Goal: Task Accomplishment & Management: Manage account settings

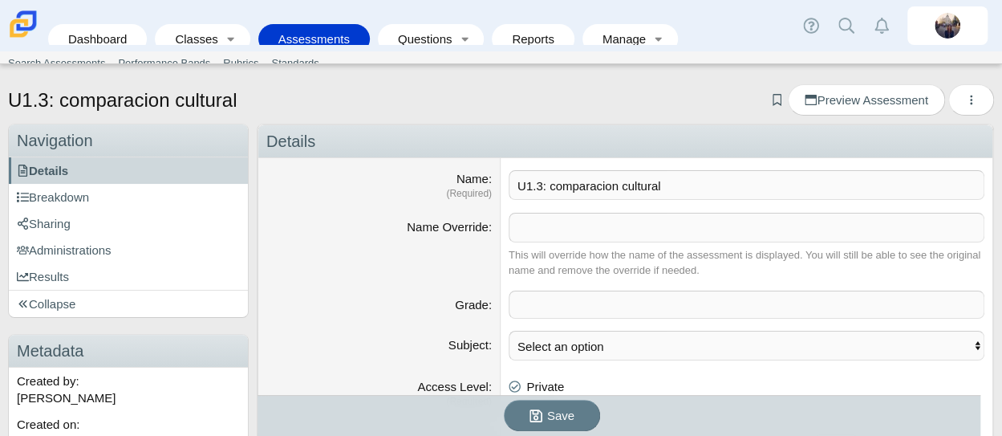
click at [335, 33] on link "Assessments" at bounding box center [313, 39] width 95 height 30
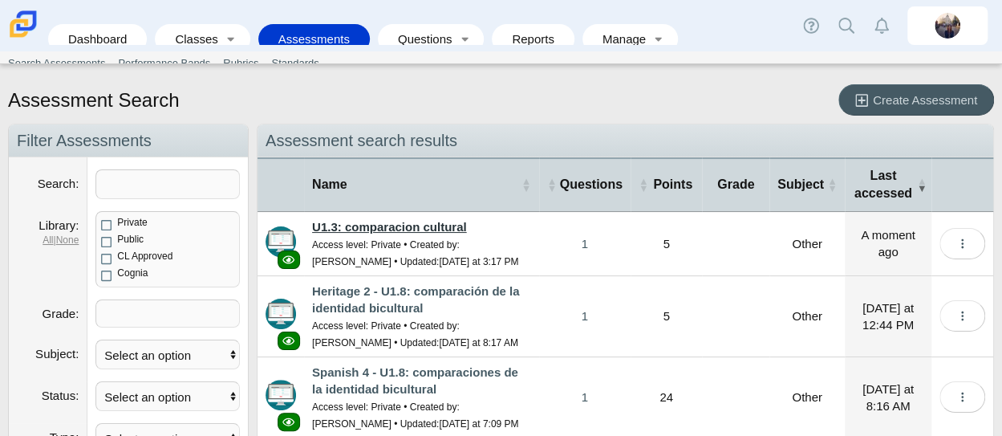
click at [444, 225] on link "U1.3: comparacion cultural" at bounding box center [389, 227] width 155 height 14
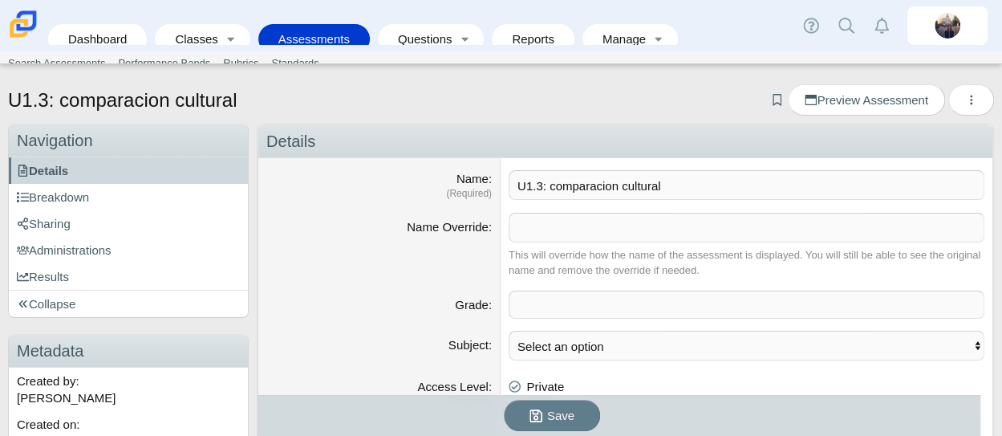
scroll to position [547, 0]
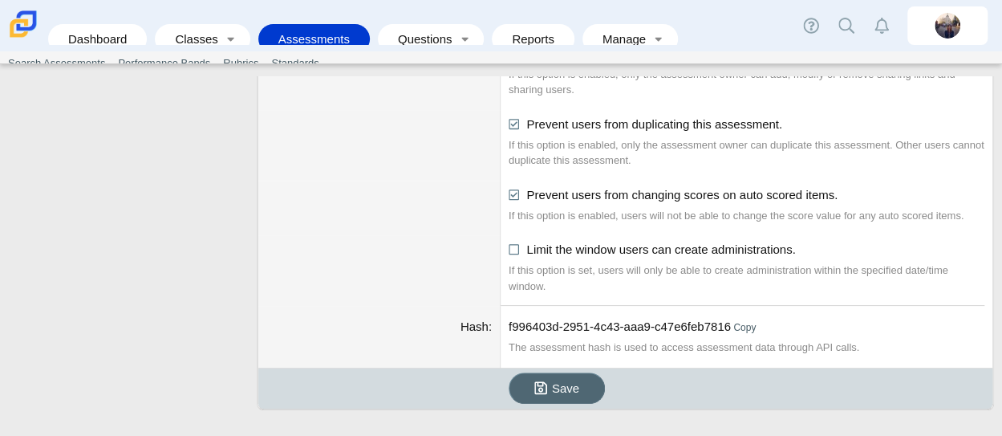
click at [555, 381] on span "Save" at bounding box center [565, 388] width 27 height 14
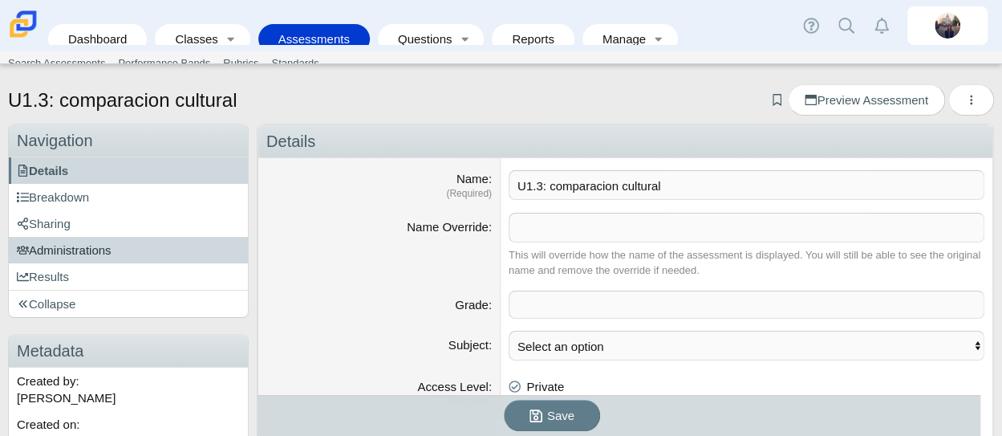
click at [132, 246] on link "Administrations" at bounding box center [128, 250] width 239 height 26
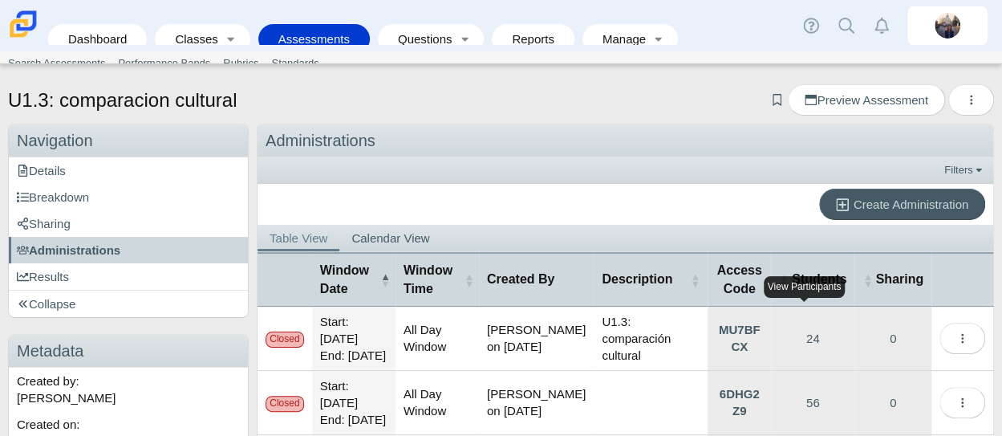
scroll to position [272, 0]
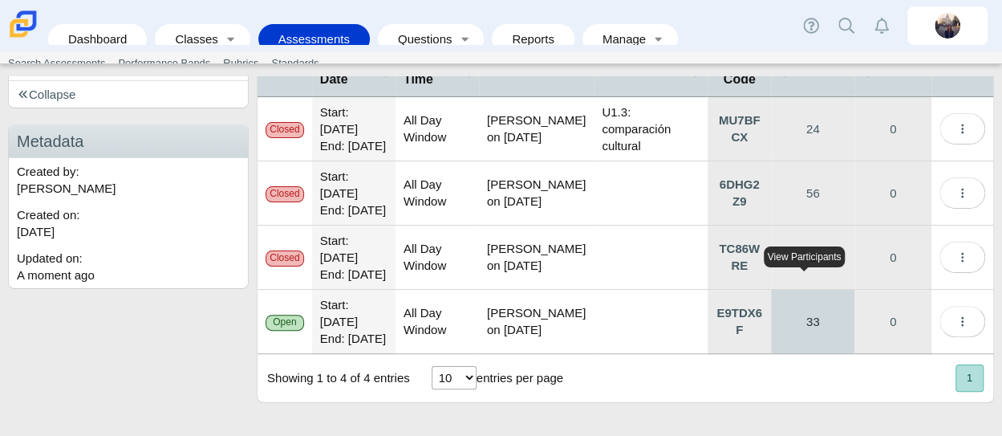
click at [809, 320] on link "33" at bounding box center [812, 321] width 83 height 63
